Goal: Task Accomplishment & Management: Complete application form

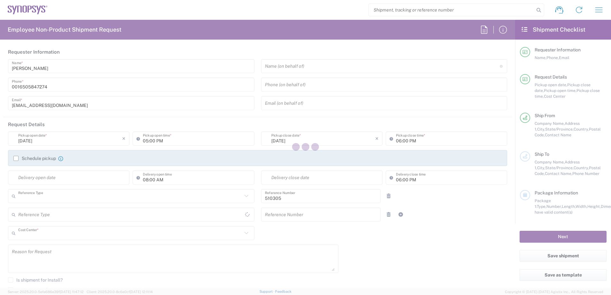
type input "Department"
type input "US01, IG, SVP Admin, 510305"
type input "[US_STATE]"
type input "[GEOGRAPHIC_DATA]"
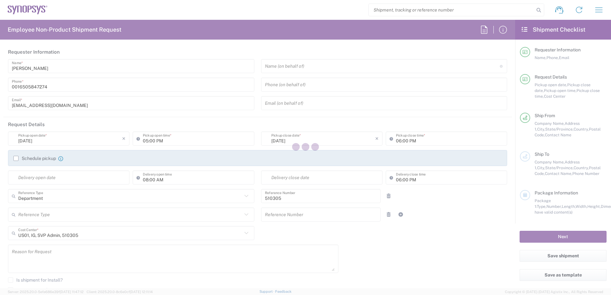
type input "Delivered at Place"
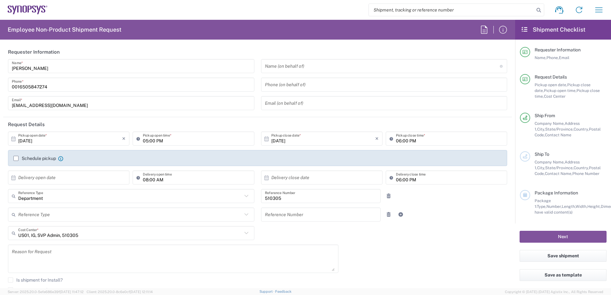
type input "Headquarters USSV"
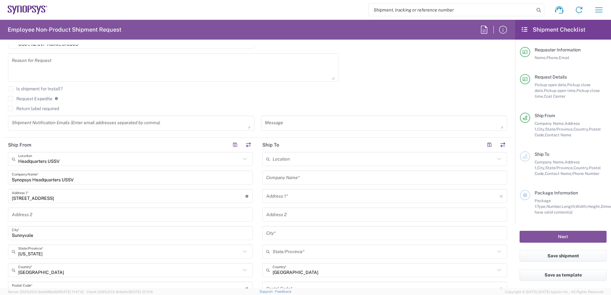
scroll to position [192, 0]
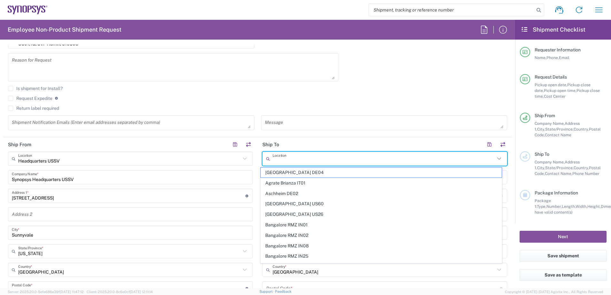
click at [300, 157] on input "text" at bounding box center [383, 158] width 222 height 11
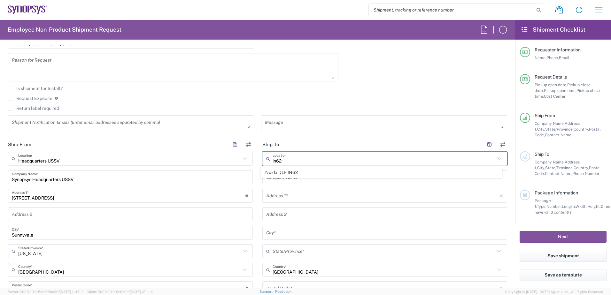
click at [302, 175] on span "Noida DLF IN62" at bounding box center [381, 173] width 241 height 10
type input "Noida DLF IN62"
type input "Synopsys Noida DLF IN62"
type input "2nd to 4th Floor"
type input "[GEOGRAPHIC_DATA] Sector 143 A"
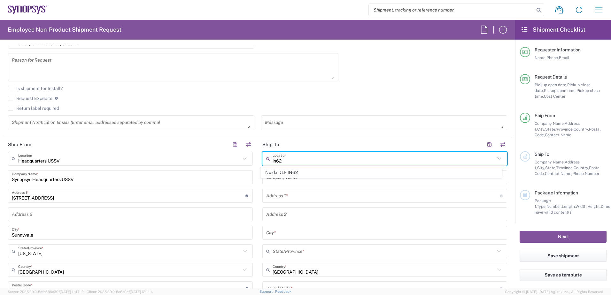
type input "Noida"
type input "[GEOGRAPHIC_DATA]"
type input "201307"
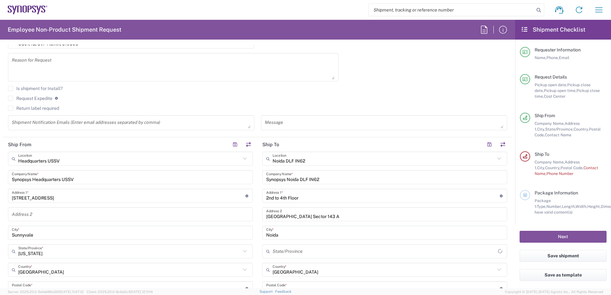
type input "[GEOGRAPHIC_DATA]"
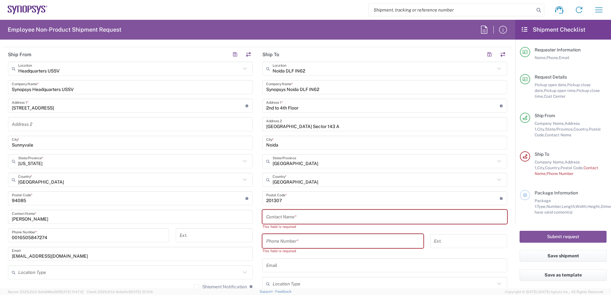
scroll to position [351, 0]
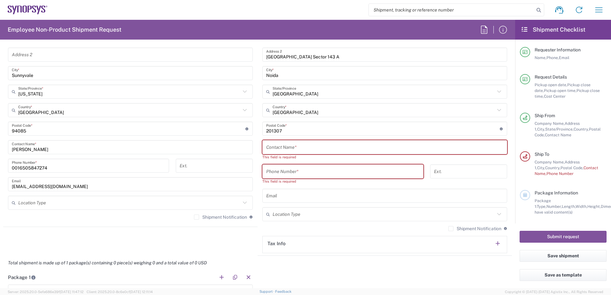
click at [293, 147] on input "text" at bounding box center [384, 147] width 237 height 11
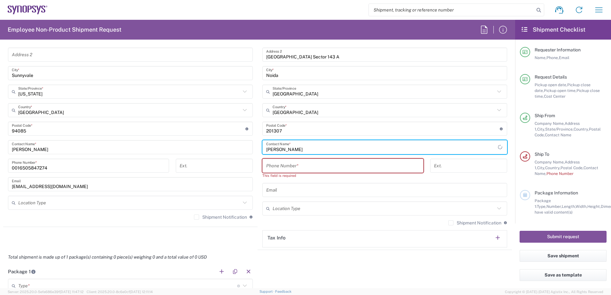
type input "[PERSON_NAME]"
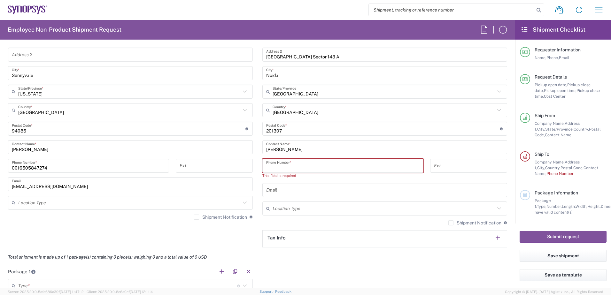
paste input "[PHONE_NUMBER]"
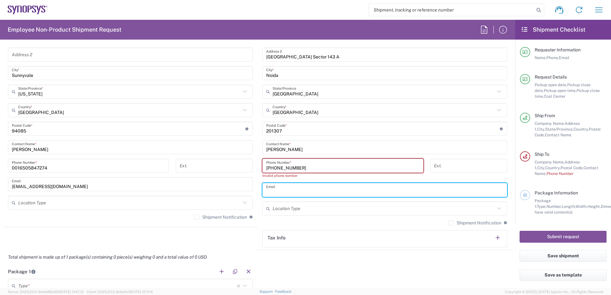
click at [306, 188] on input "text" at bounding box center [384, 190] width 237 height 11
click at [272, 168] on input "[PHONE_NUMBER]" at bounding box center [342, 165] width 153 height 11
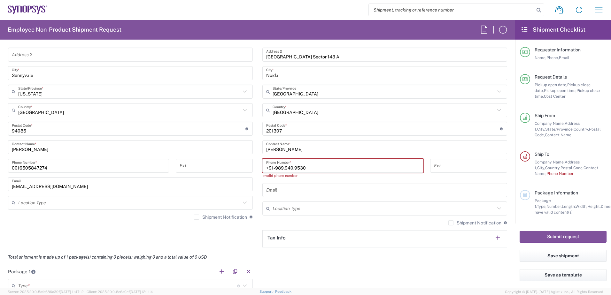
click at [282, 167] on input "+91-989.940.9530" at bounding box center [342, 165] width 153 height 11
click at [292, 169] on input "+91-989-940.9530" at bounding box center [342, 165] width 153 height 11
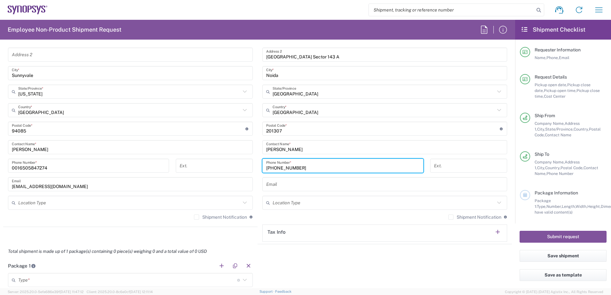
type input "[PHONE_NUMBER]"
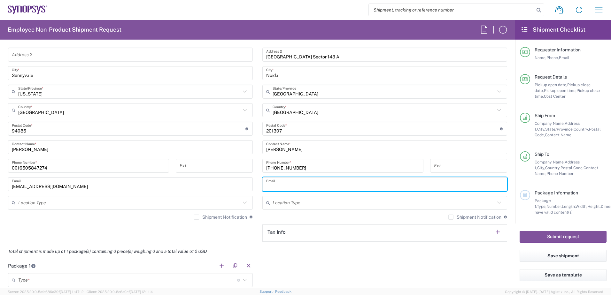
click at [293, 185] on input "text" at bounding box center [384, 184] width 237 height 11
click at [282, 185] on input "text" at bounding box center [384, 184] width 237 height 11
paste input "[EMAIL_ADDRESS][DOMAIN_NAME]"
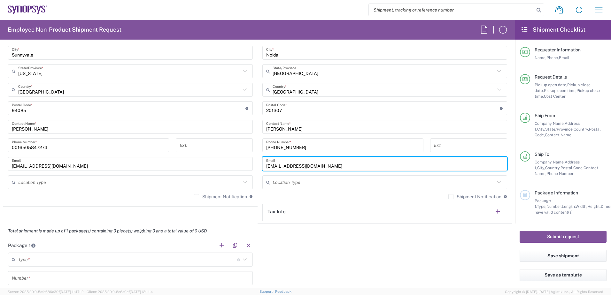
scroll to position [383, 0]
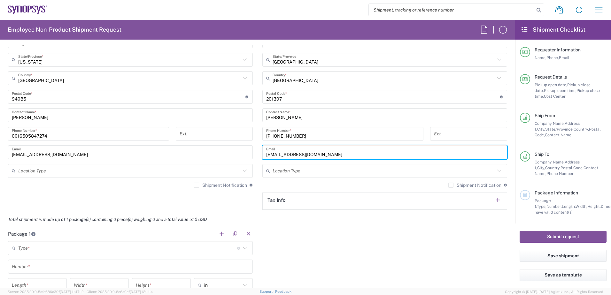
type input "[EMAIL_ADDRESS][DOMAIN_NAME]"
click at [321, 171] on input "text" at bounding box center [383, 170] width 222 height 11
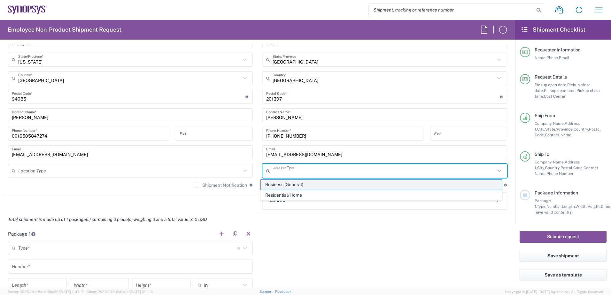
click at [316, 184] on span "Business (General)" at bounding box center [381, 185] width 241 height 10
type input "Business (General)"
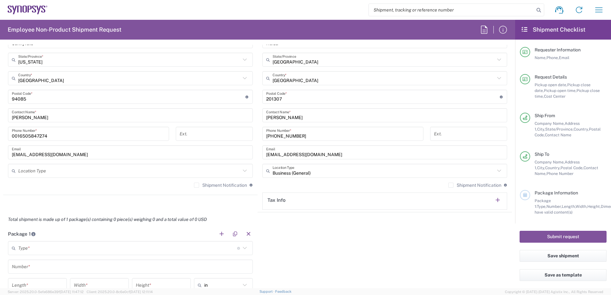
click at [326, 229] on div "Package 1 Type * Material used to package goods Bale(s) Basket(s) Bolt(s) Bottl…" at bounding box center [257, 286] width 509 height 119
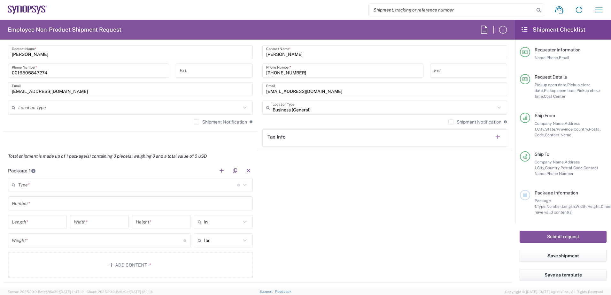
scroll to position [447, 0]
click at [92, 188] on input "text" at bounding box center [127, 184] width 219 height 11
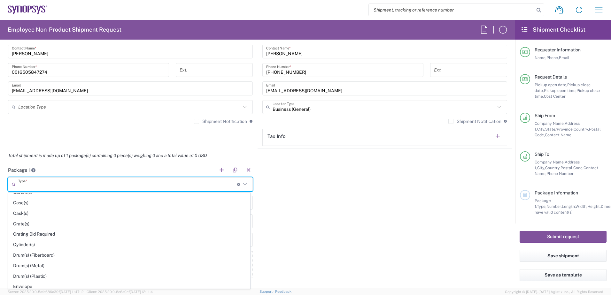
scroll to position [160, 0]
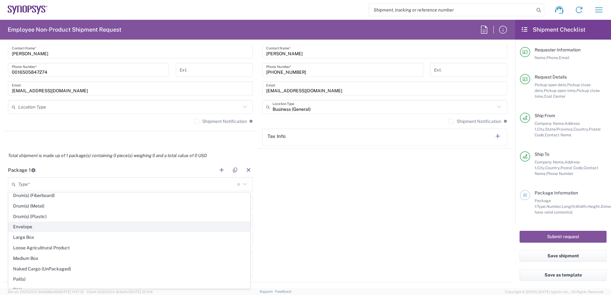
click at [72, 229] on span "Envelope" at bounding box center [129, 227] width 241 height 10
type input "Envelope"
type input "1"
type input "9.5"
type input "12.5"
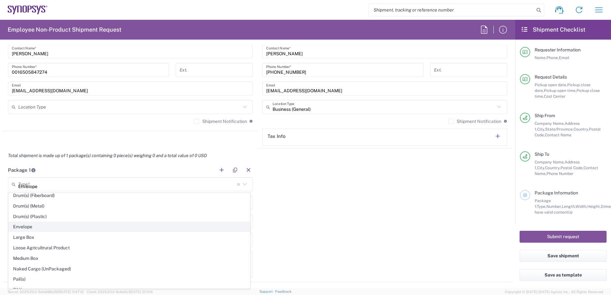
type input "0.25"
type input "1"
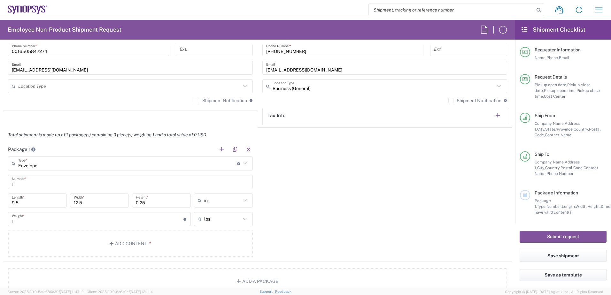
scroll to position [511, 0]
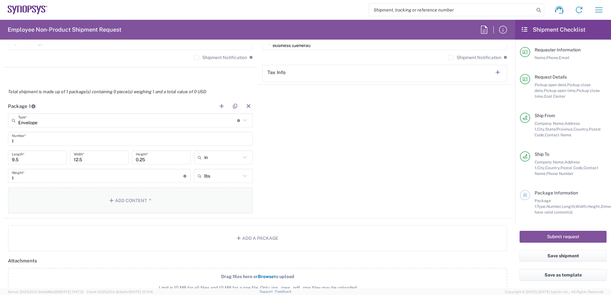
click at [130, 198] on button "Add Content *" at bounding box center [130, 201] width 245 height 26
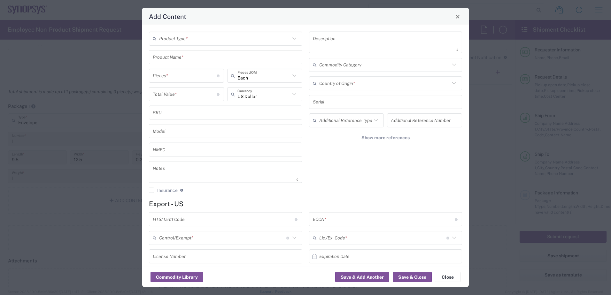
click at [207, 46] on div "Product Type * Product Name * Pieces * Number of pieces inside all the packages…" at bounding box center [226, 115] width 160 height 166
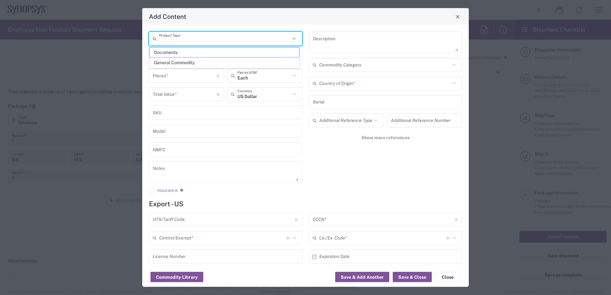
drag, startPoint x: 207, startPoint y: 43, endPoint x: 211, endPoint y: 39, distance: 5.2
click at [207, 43] on input "text" at bounding box center [224, 38] width 131 height 11
click at [206, 54] on span "Documents" at bounding box center [223, 53] width 149 height 10
type input "Documents"
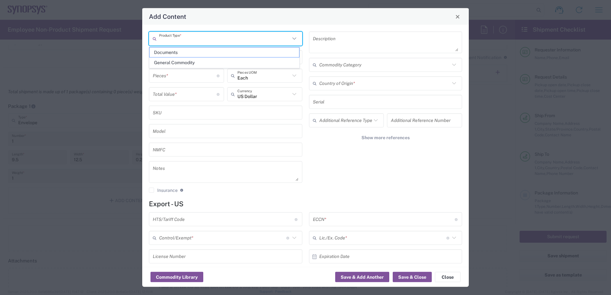
type input "1"
type textarea "Documents"
type input "[GEOGRAPHIC_DATA]"
type input "0000.00.0000"
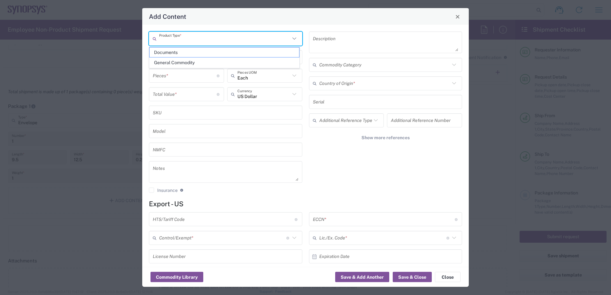
type input "FTR Exemption"
type input "0000"
type input "0000.00.0000"
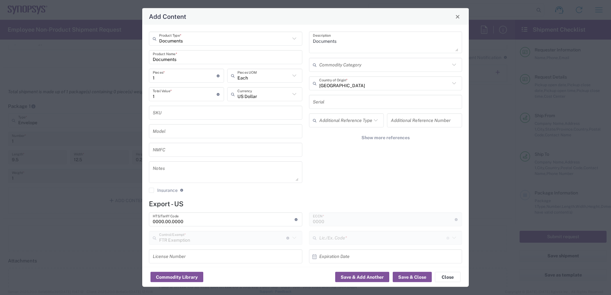
type input "30.37(a)"
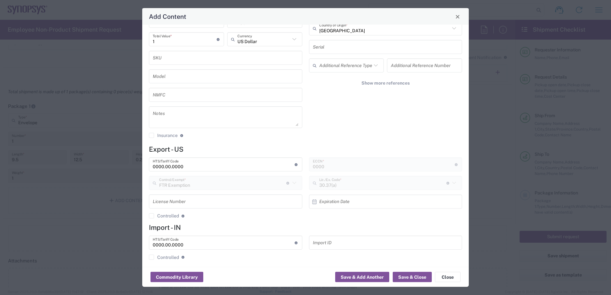
scroll to position [59, 0]
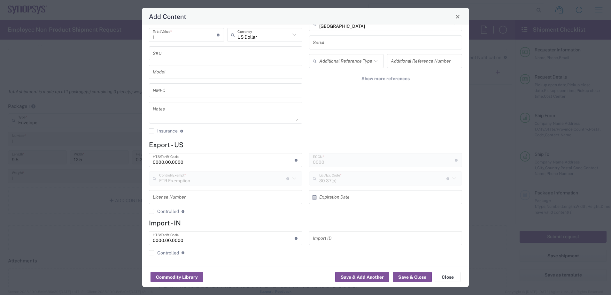
click at [205, 160] on input "0000.00.0000" at bounding box center [224, 160] width 142 height 11
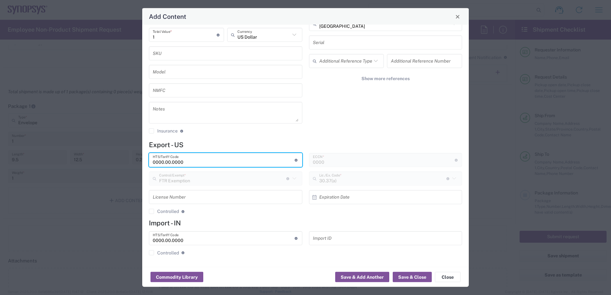
drag, startPoint x: 205, startPoint y: 160, endPoint x: 119, endPoint y: 160, distance: 85.6
click at [119, 160] on div "Add Content Documents Product Type * Documents Product Name * 1 Pieces * Number…" at bounding box center [305, 147] width 611 height 295
paste input "4802.62.1"
type input "4802.62.1000"
click at [411, 277] on button "Save & Close" at bounding box center [412, 277] width 39 height 10
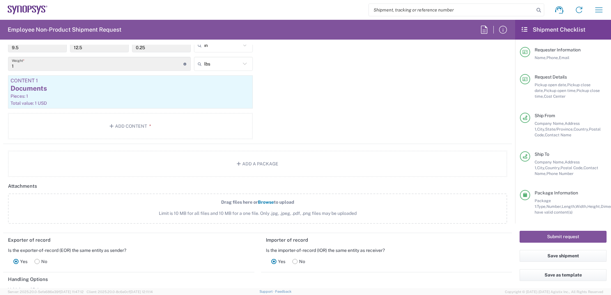
scroll to position [639, 0]
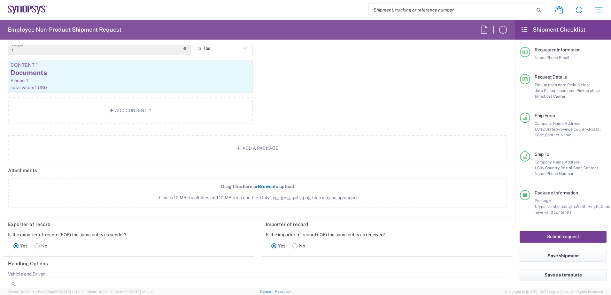
click at [535, 241] on button "Submit request" at bounding box center [562, 237] width 87 height 12
